Goal: Transaction & Acquisition: Purchase product/service

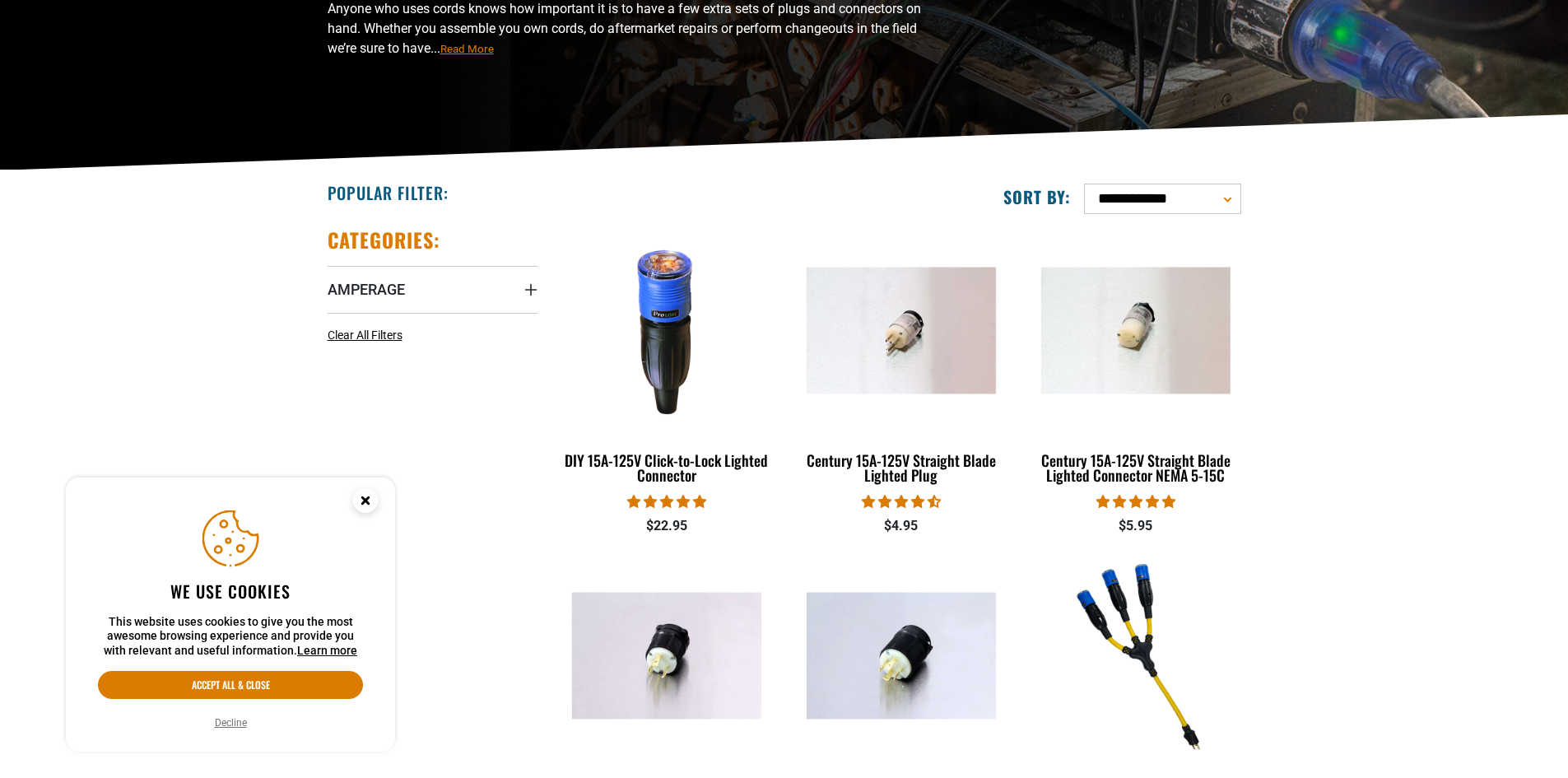
scroll to position [412, 0]
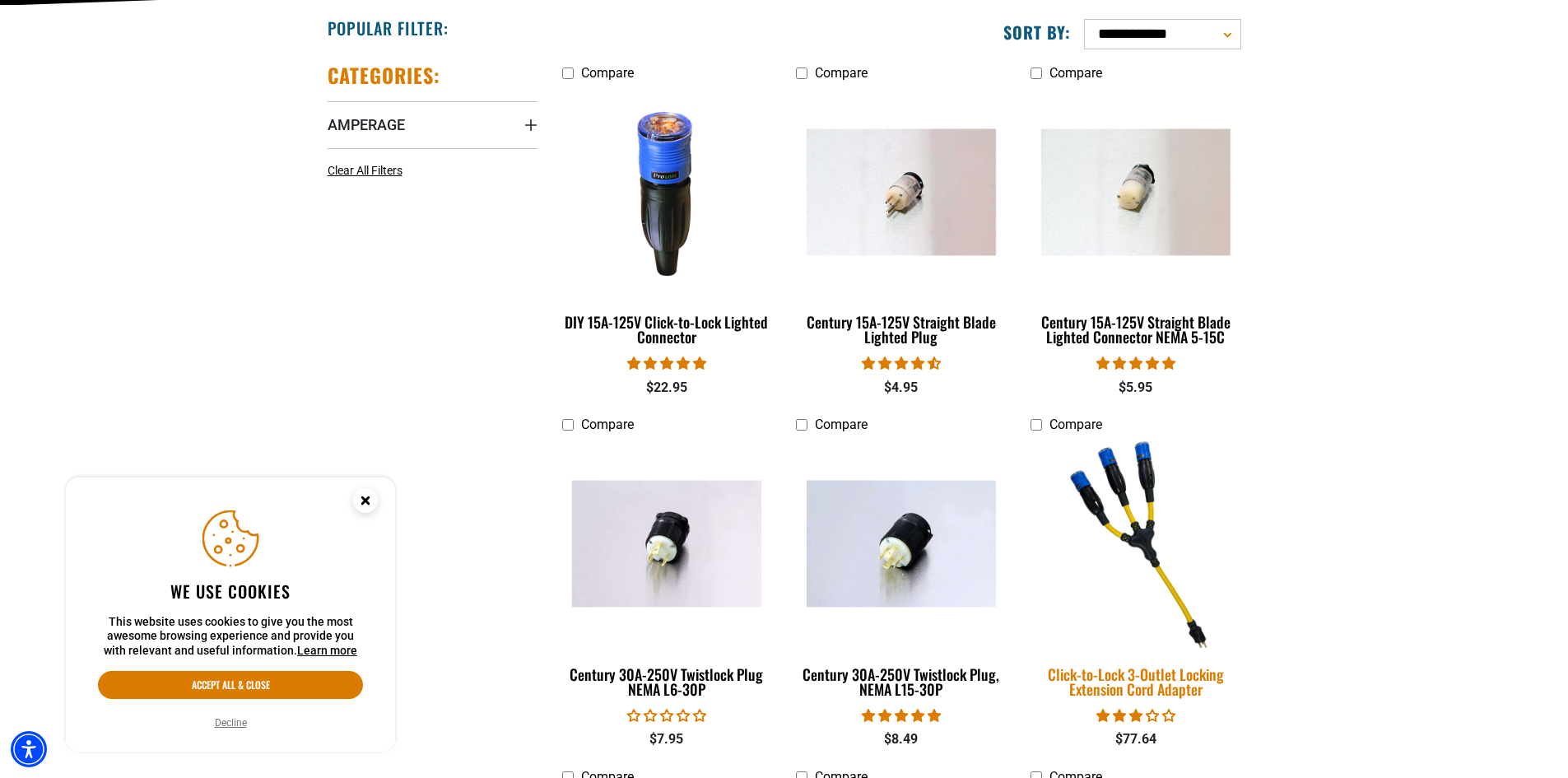
click at [1191, 631] on img at bounding box center [1135, 544] width 230 height 211
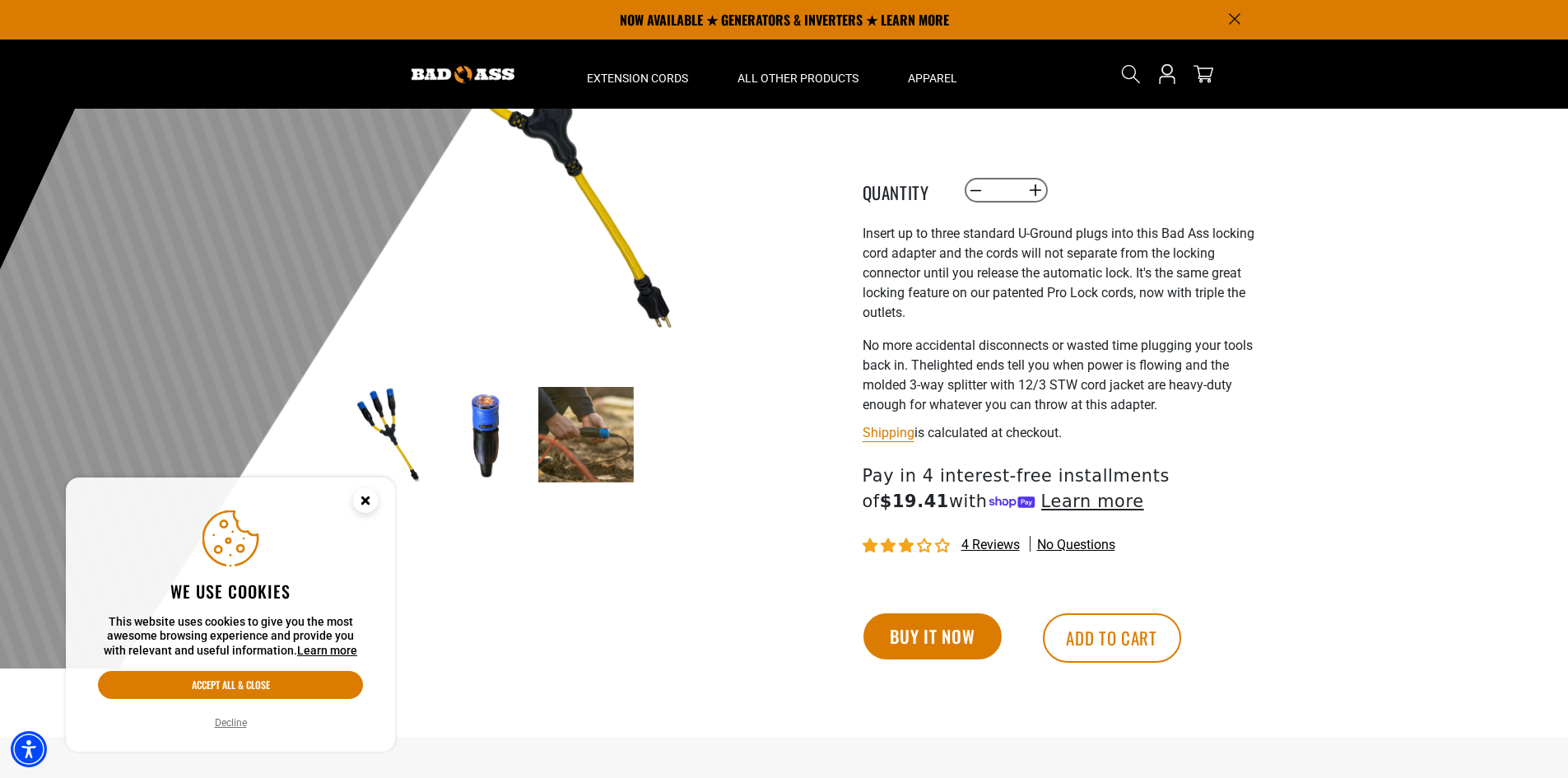
scroll to position [165, 0]
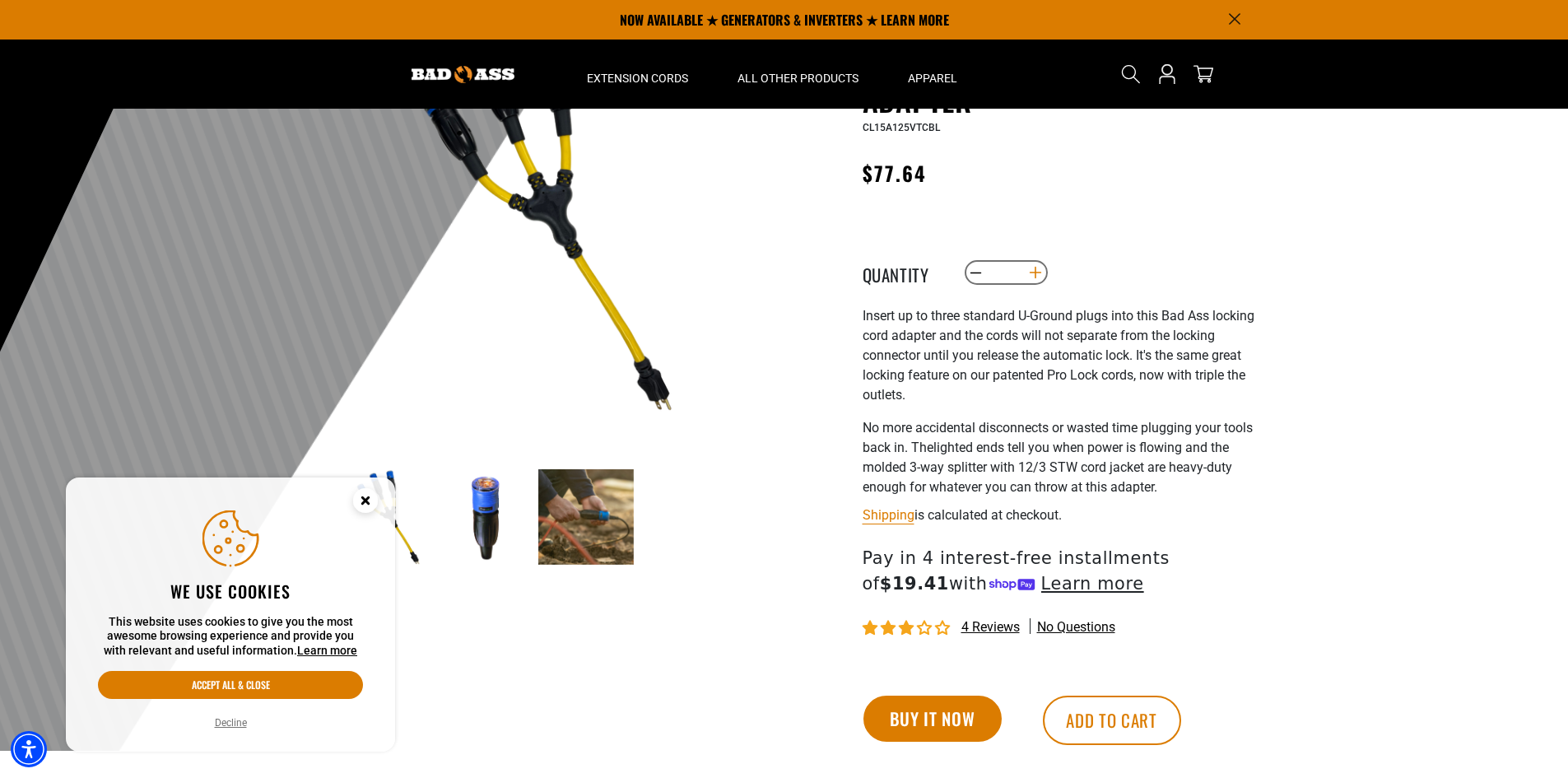
click at [1040, 272] on button "Increase quantity for Click-to-Lock 3-Outlet Locking Extension Cord Adapter" at bounding box center [1035, 272] width 25 height 28
click at [368, 498] on icon "Close this option" at bounding box center [365, 500] width 5 height 5
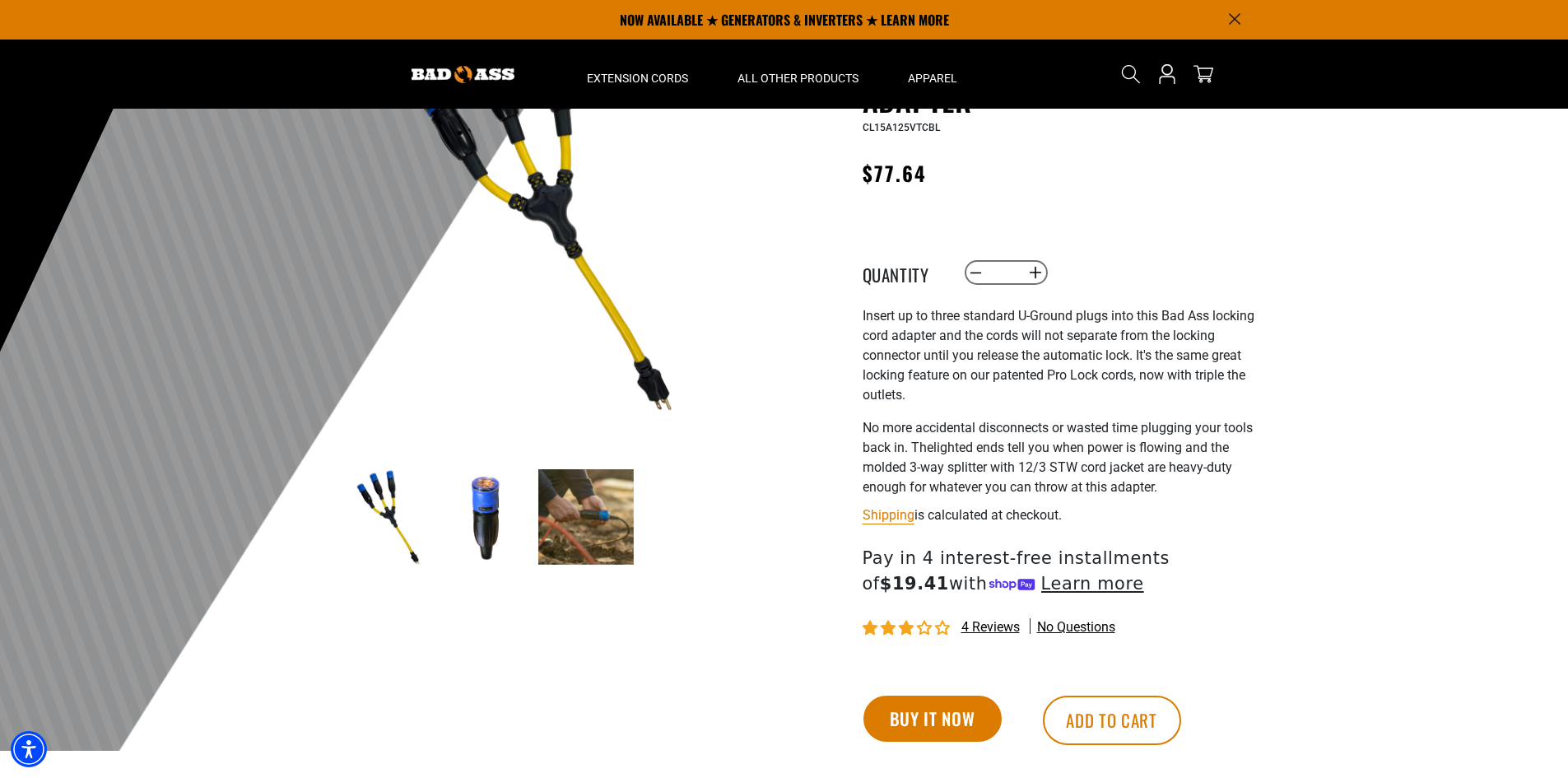
scroll to position [83, 0]
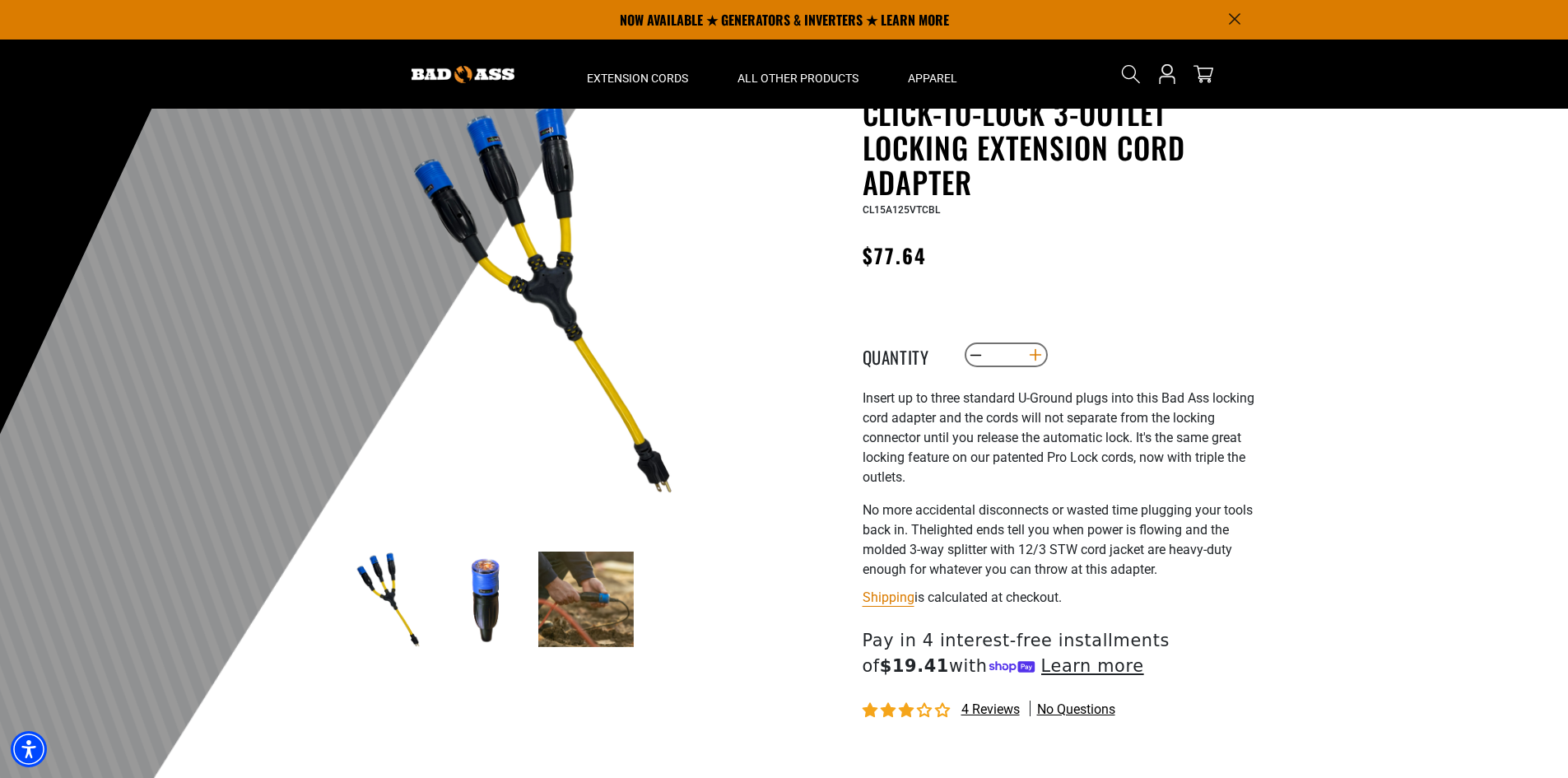
click at [1036, 351] on button "Increase quantity for Click-to-Lock 3-Outlet Locking Extension Cord Adapter" at bounding box center [1035, 355] width 25 height 28
type input "*"
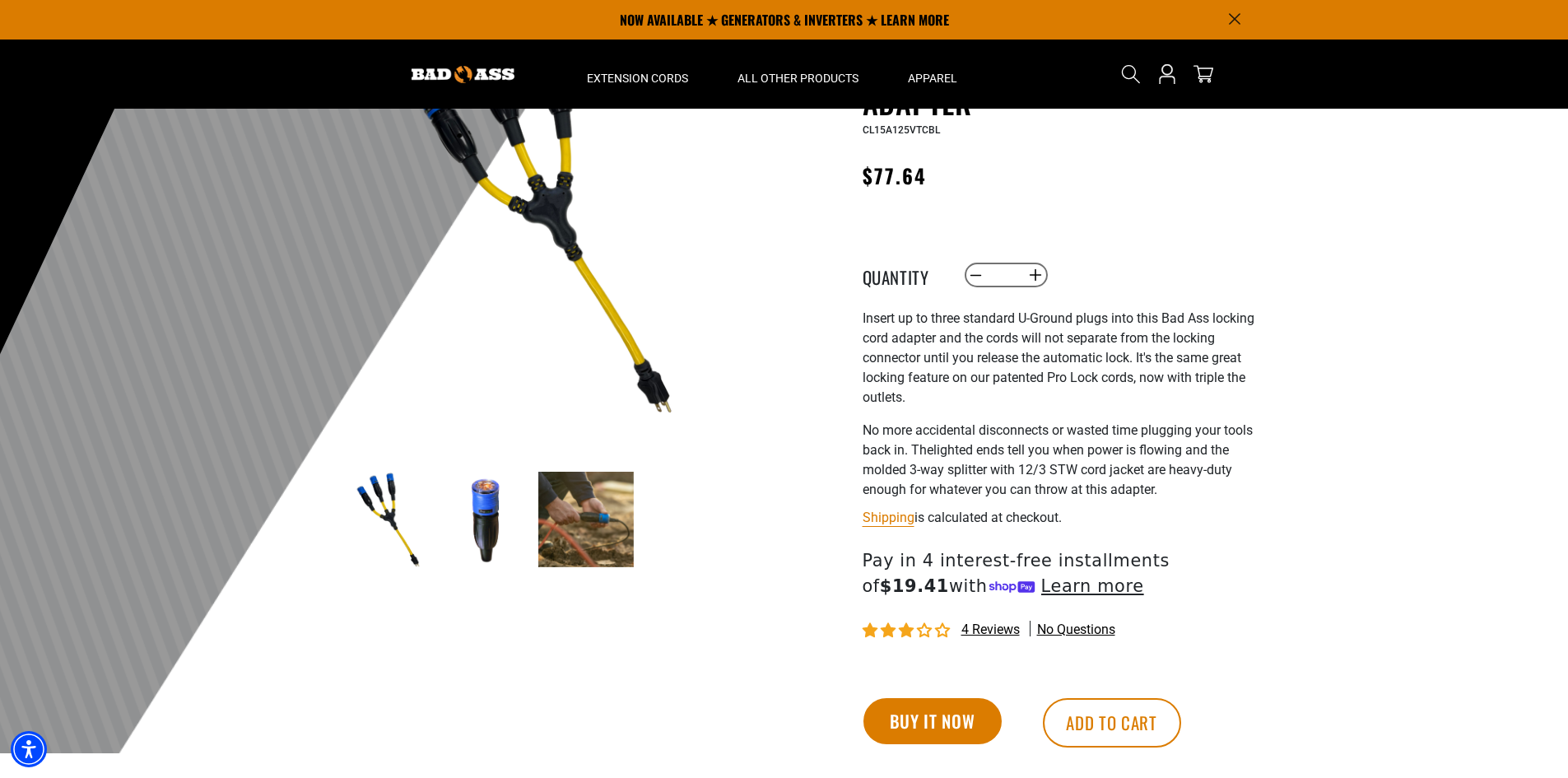
scroll to position [329, 0]
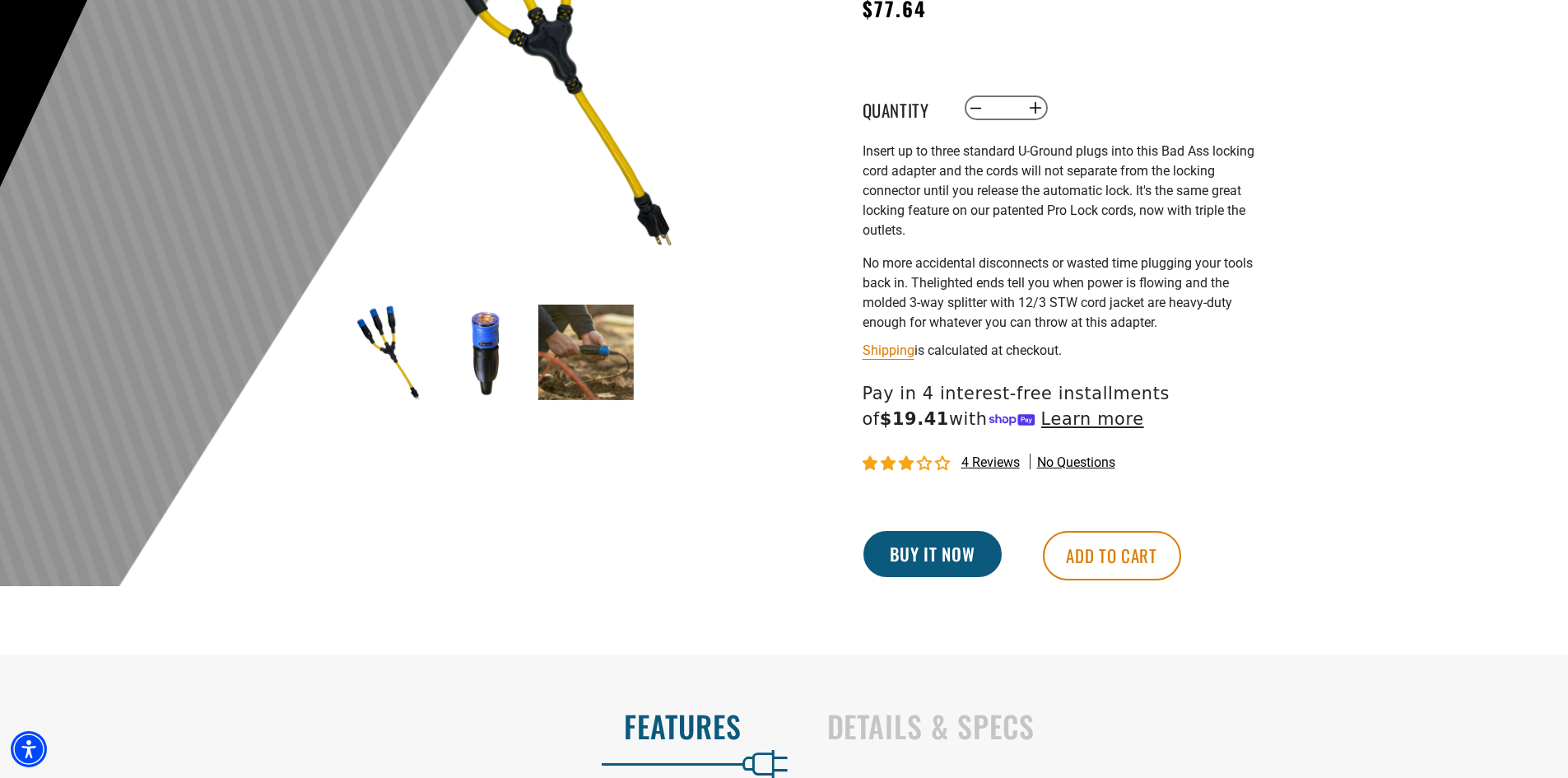
click at [978, 552] on button "Buy it now" at bounding box center [932, 554] width 138 height 46
